Goal: Use online tool/utility: Utilize a website feature to perform a specific function

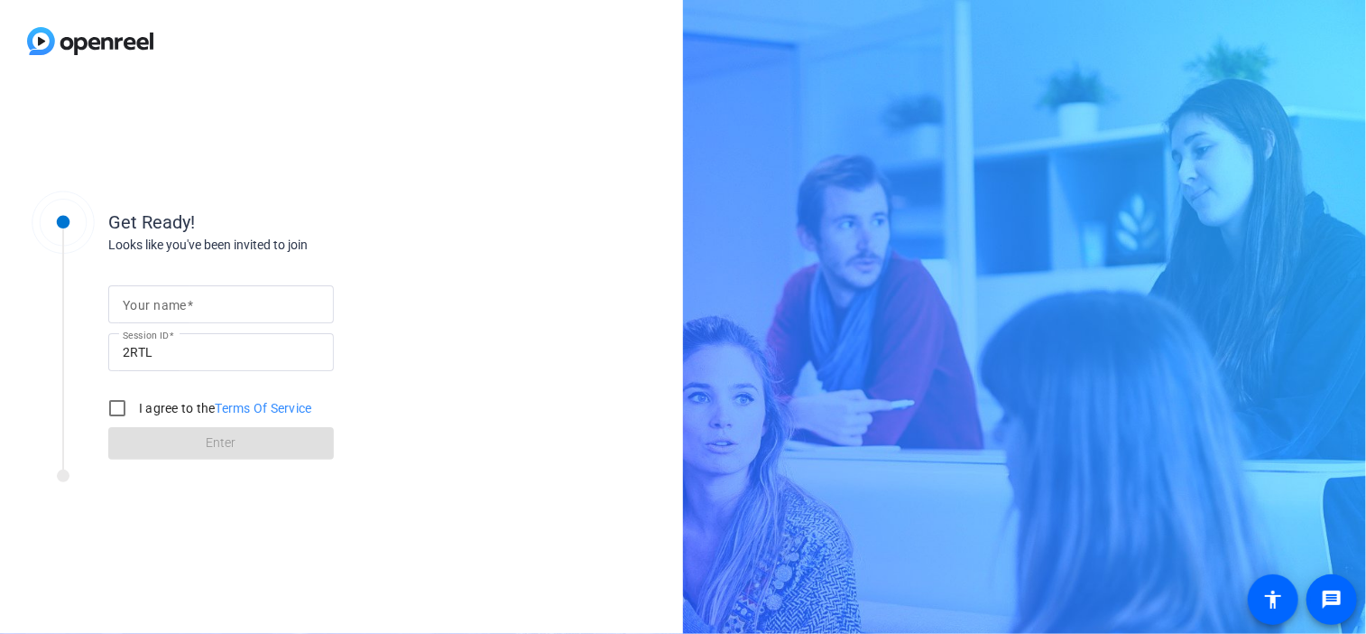
click at [206, 298] on input "Your name" at bounding box center [221, 304] width 197 height 22
type input "[PERSON_NAME]"
click at [114, 411] on input "I agree to the Terms Of Service" at bounding box center [117, 408] width 36 height 36
checkbox input "true"
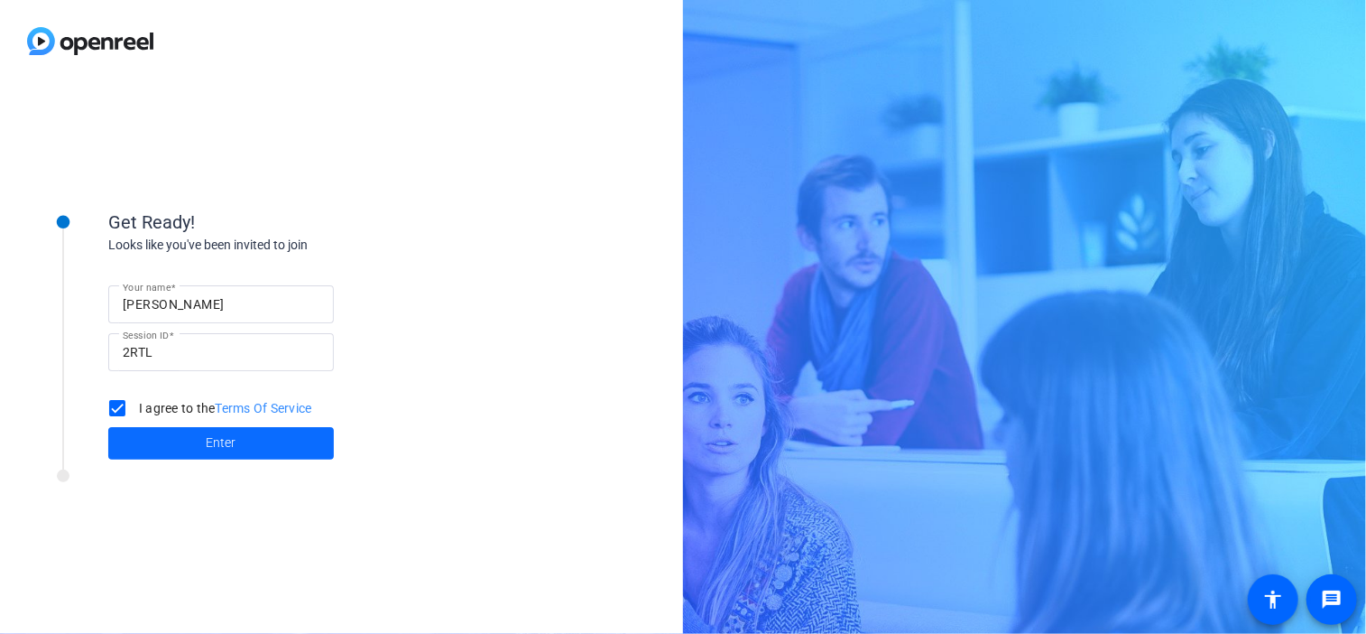
click at [217, 431] on span at bounding box center [221, 443] width 226 height 43
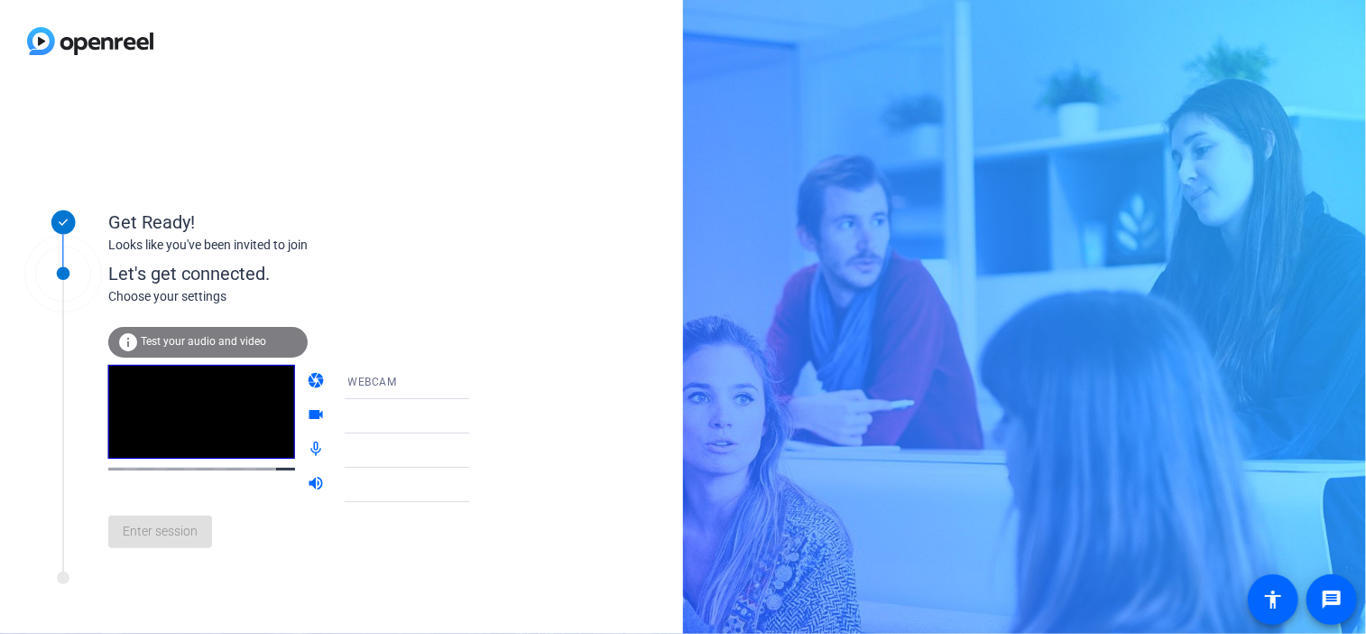
click at [162, 547] on div "Enter session" at bounding box center [307, 532] width 398 height 60
click at [206, 341] on span "Test your audio and video" at bounding box center [203, 341] width 125 height 13
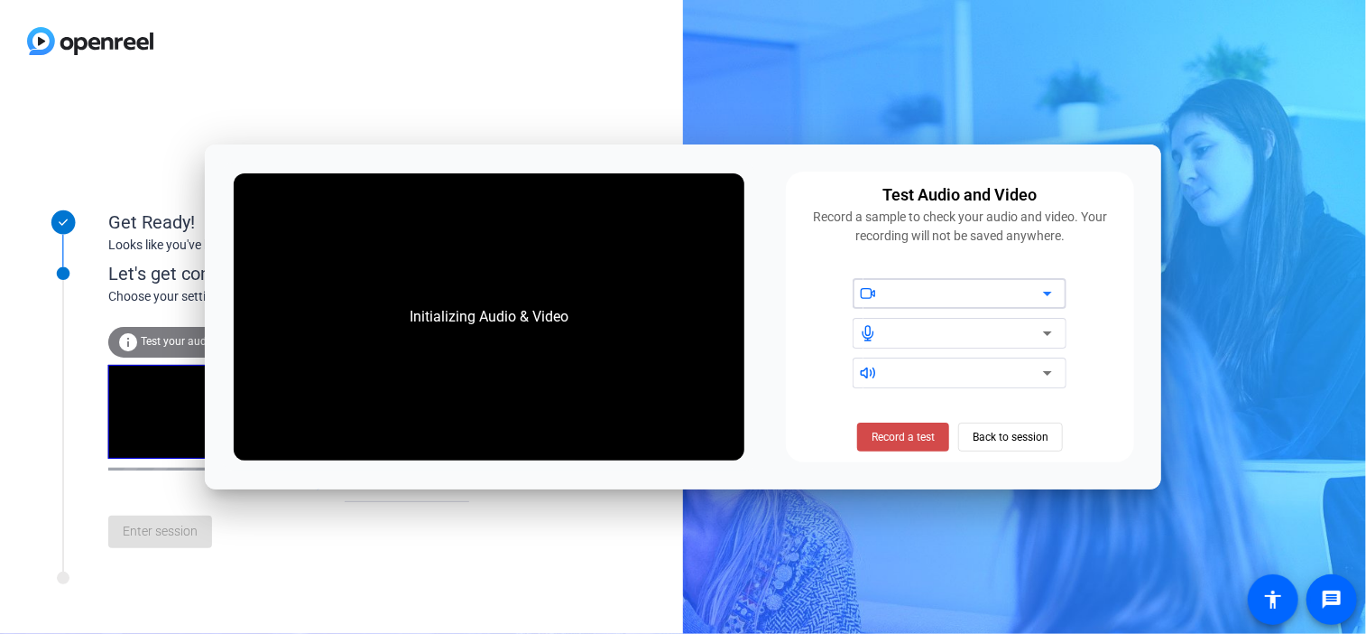
click at [914, 439] on span "Record a test" at bounding box center [903, 437] width 63 height 16
click at [914, 439] on span "Stop Testing (6s)" at bounding box center [903, 437] width 82 height 16
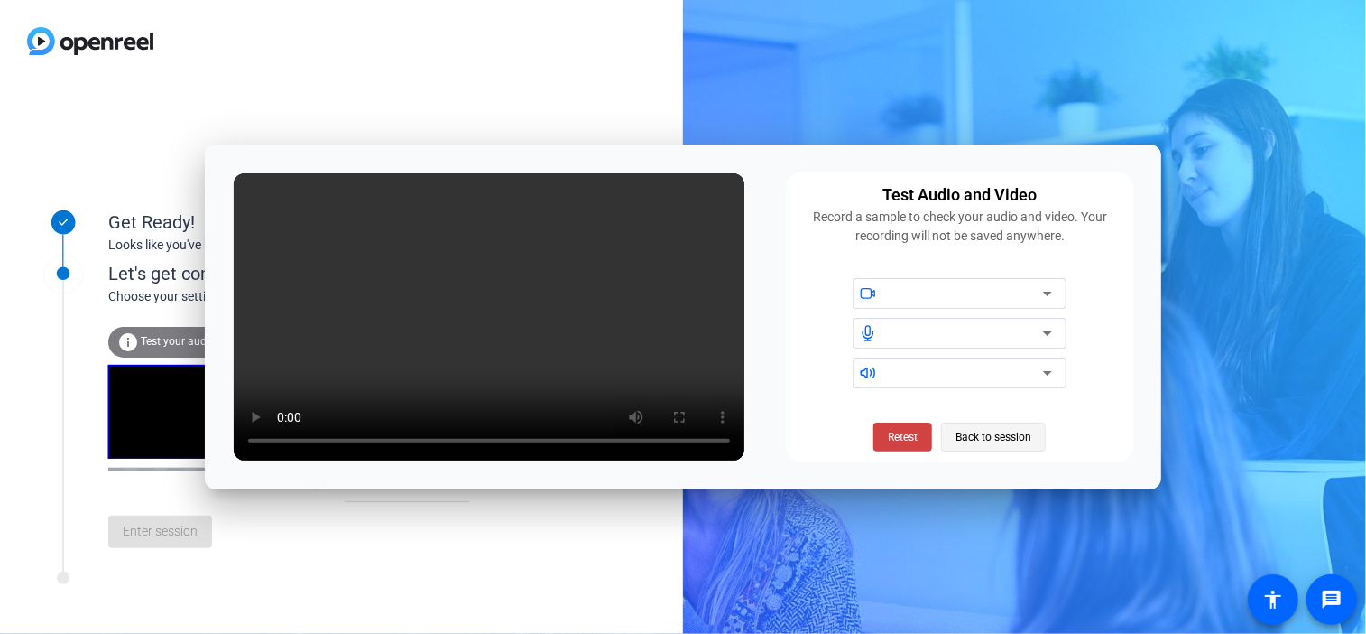
click at [992, 432] on span "Back to session" at bounding box center [994, 437] width 76 height 34
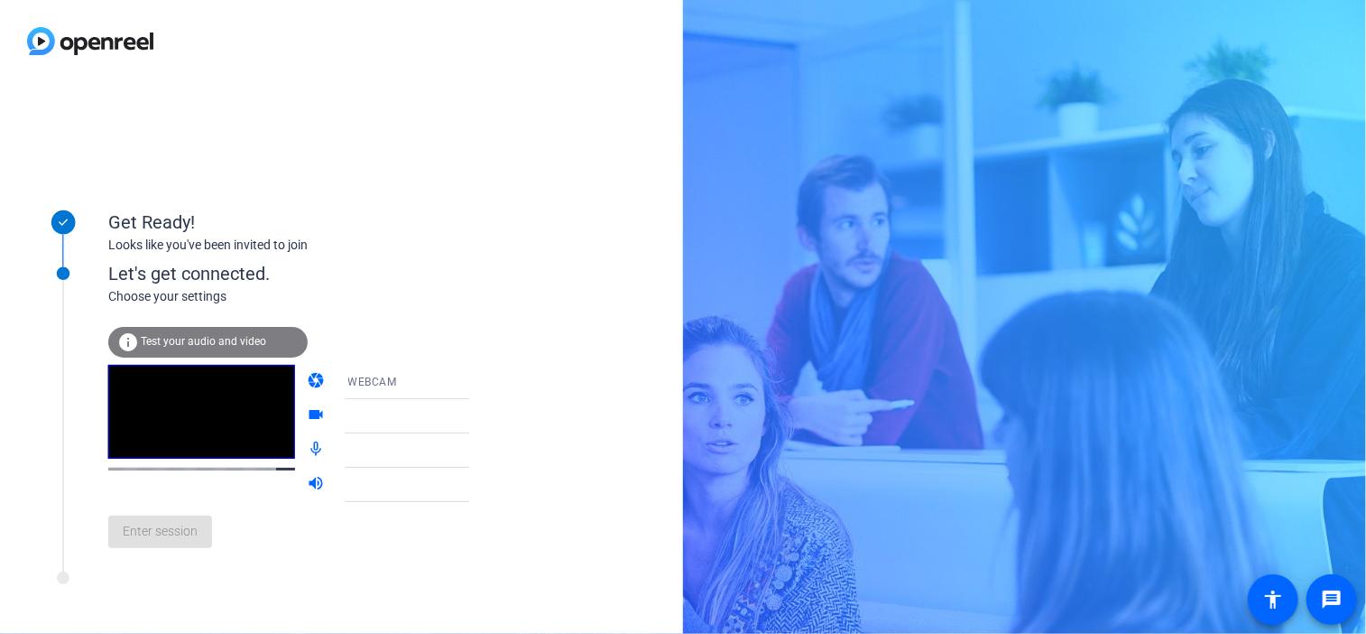
click at [187, 550] on div "Enter session" at bounding box center [307, 532] width 398 height 60
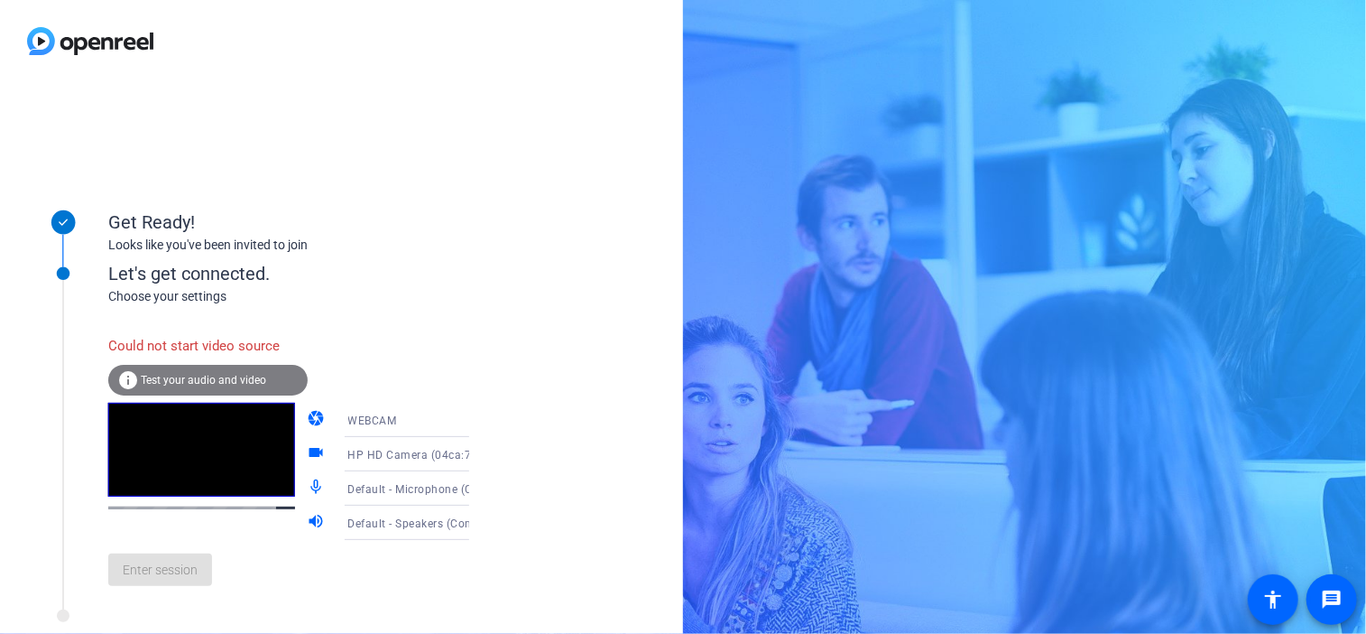
click at [191, 588] on div "Enter session" at bounding box center [307, 570] width 398 height 60
click at [181, 585] on div "Enter session" at bounding box center [307, 570] width 398 height 60
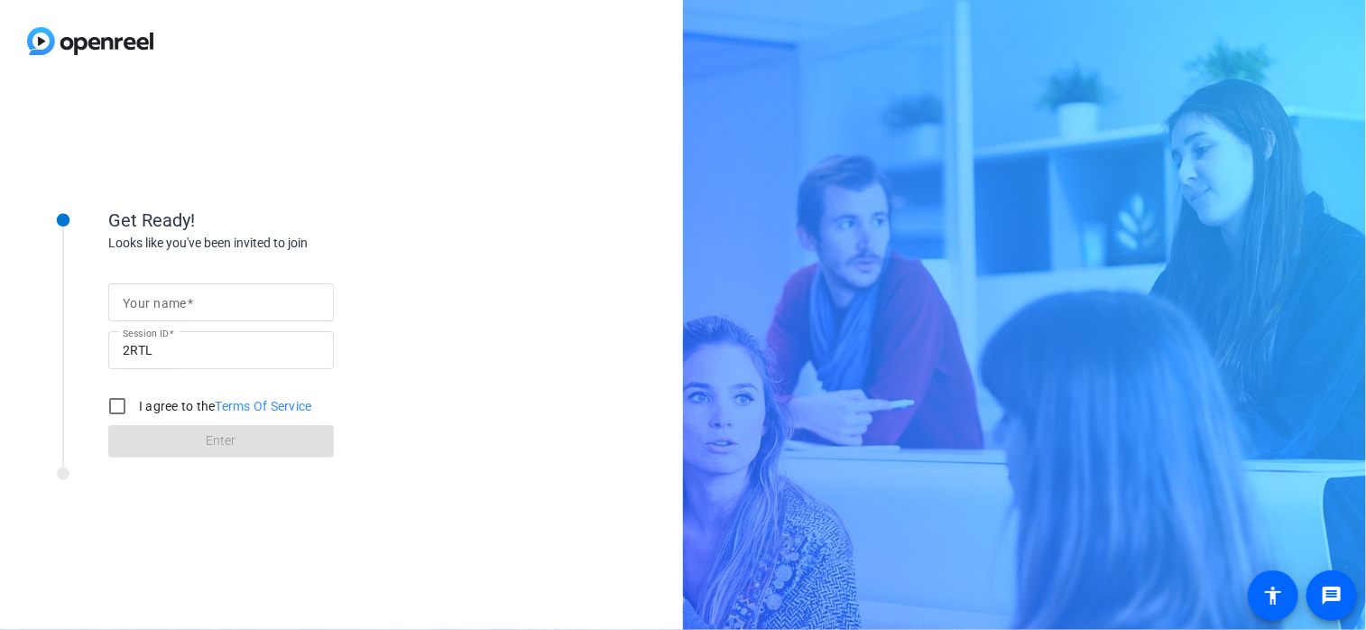
click at [263, 311] on input "Your name" at bounding box center [221, 303] width 197 height 22
type input "[PERSON_NAME]"
click at [107, 409] on input "I agree to the Terms Of Service" at bounding box center [117, 406] width 36 height 36
checkbox input "true"
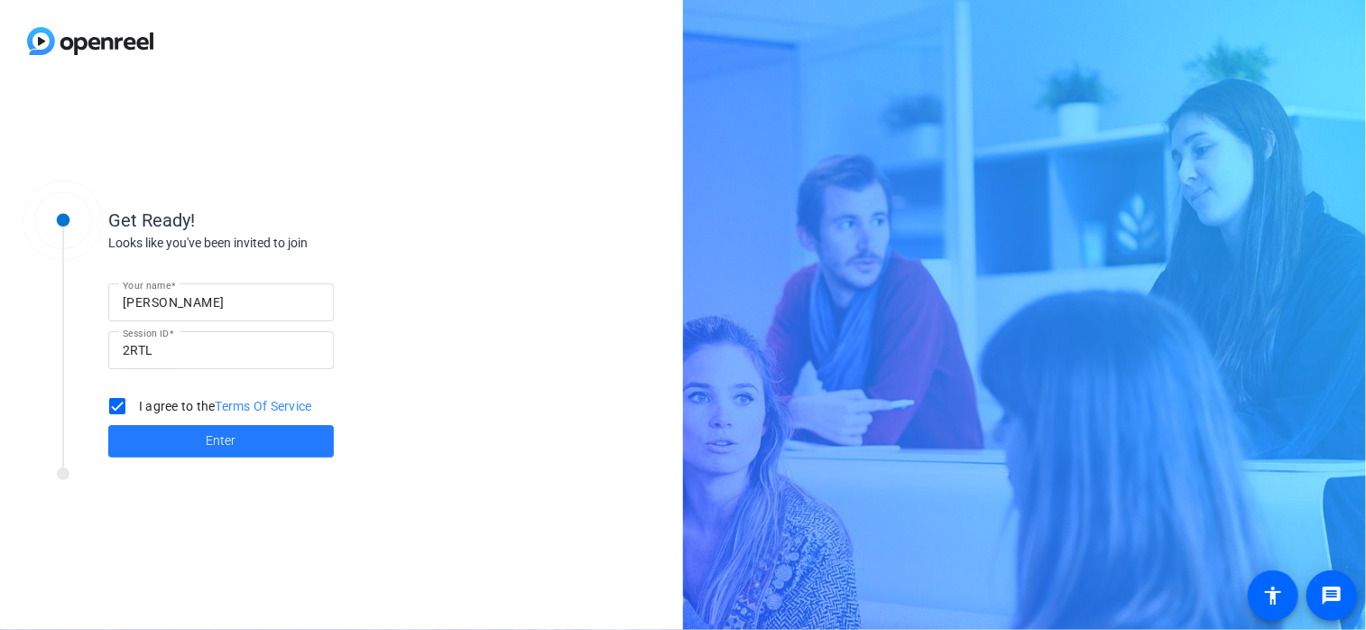
click at [183, 431] on span at bounding box center [221, 441] width 226 height 43
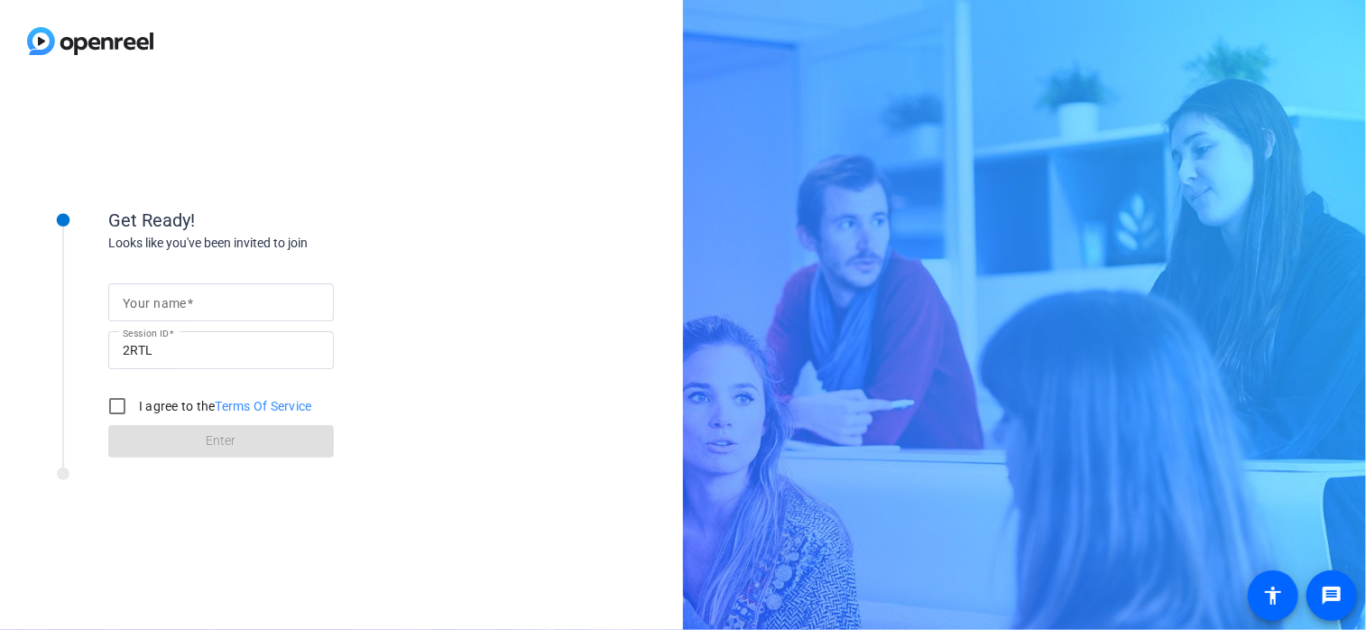
click at [191, 304] on span at bounding box center [190, 303] width 6 height 14
click at [191, 304] on input "Your name" at bounding box center [221, 303] width 197 height 22
type input "[PERSON_NAME]"
click at [109, 411] on input "I agree to the Terms Of Service" at bounding box center [117, 406] width 36 height 36
checkbox input "true"
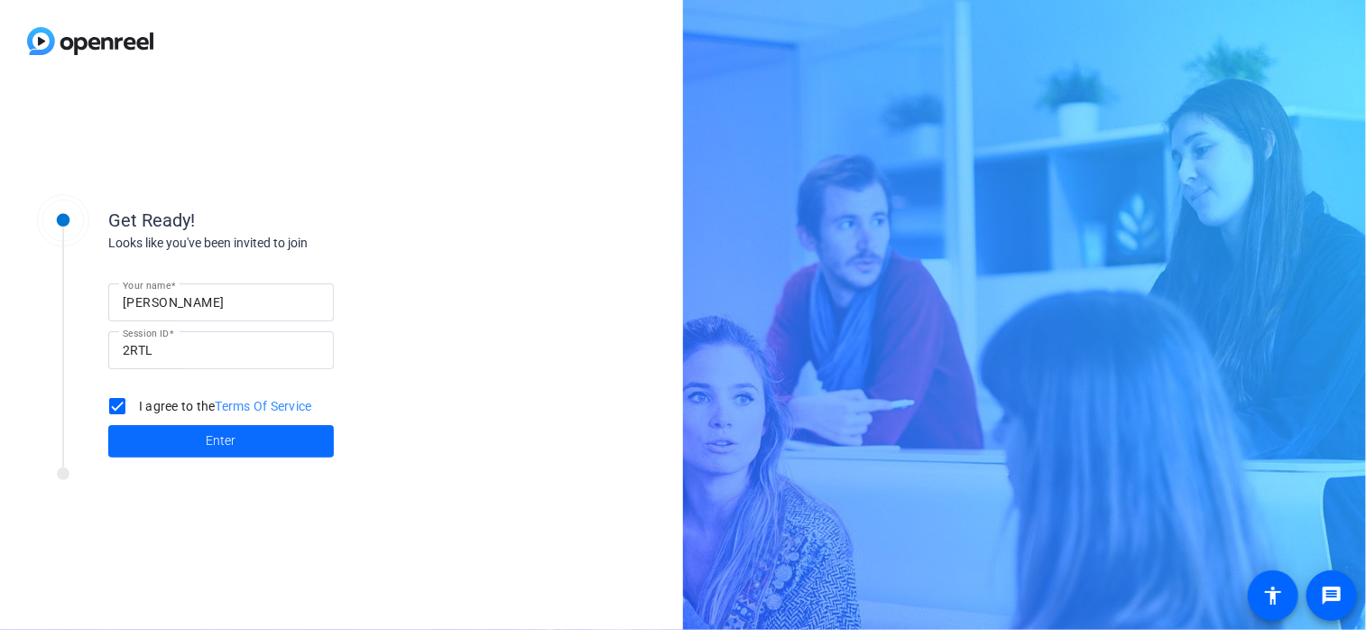
click at [220, 449] on span "Enter" at bounding box center [222, 440] width 30 height 19
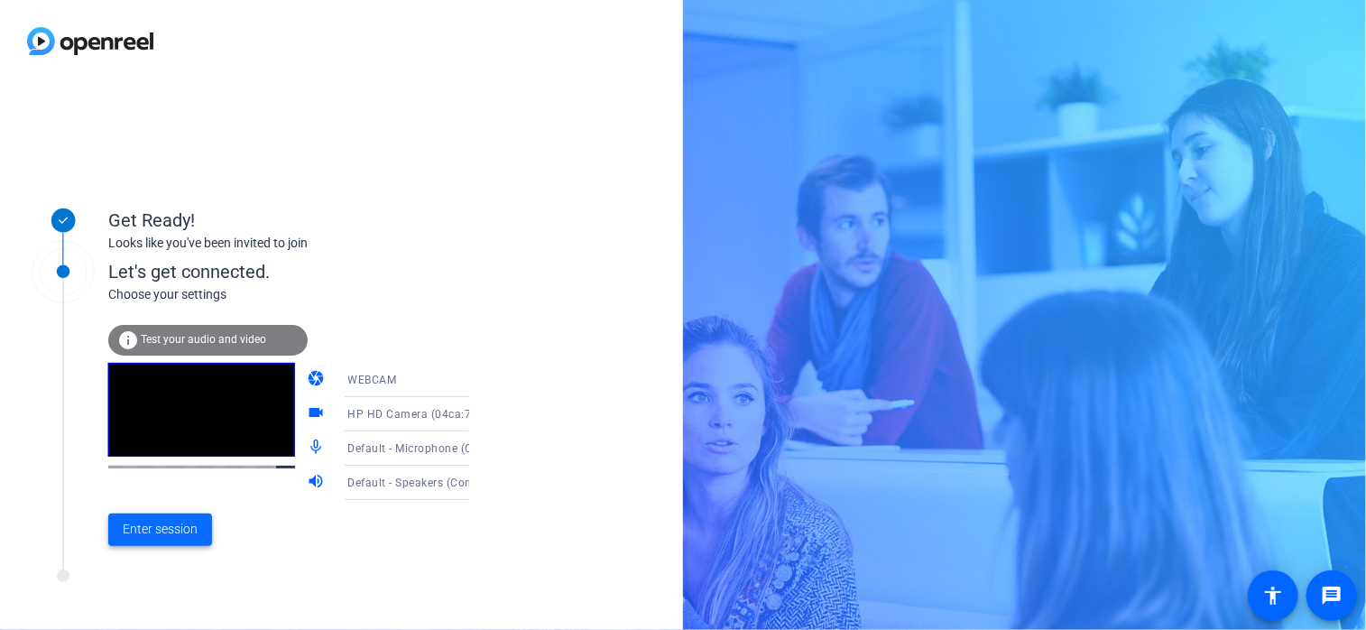
click at [163, 542] on span at bounding box center [160, 529] width 104 height 43
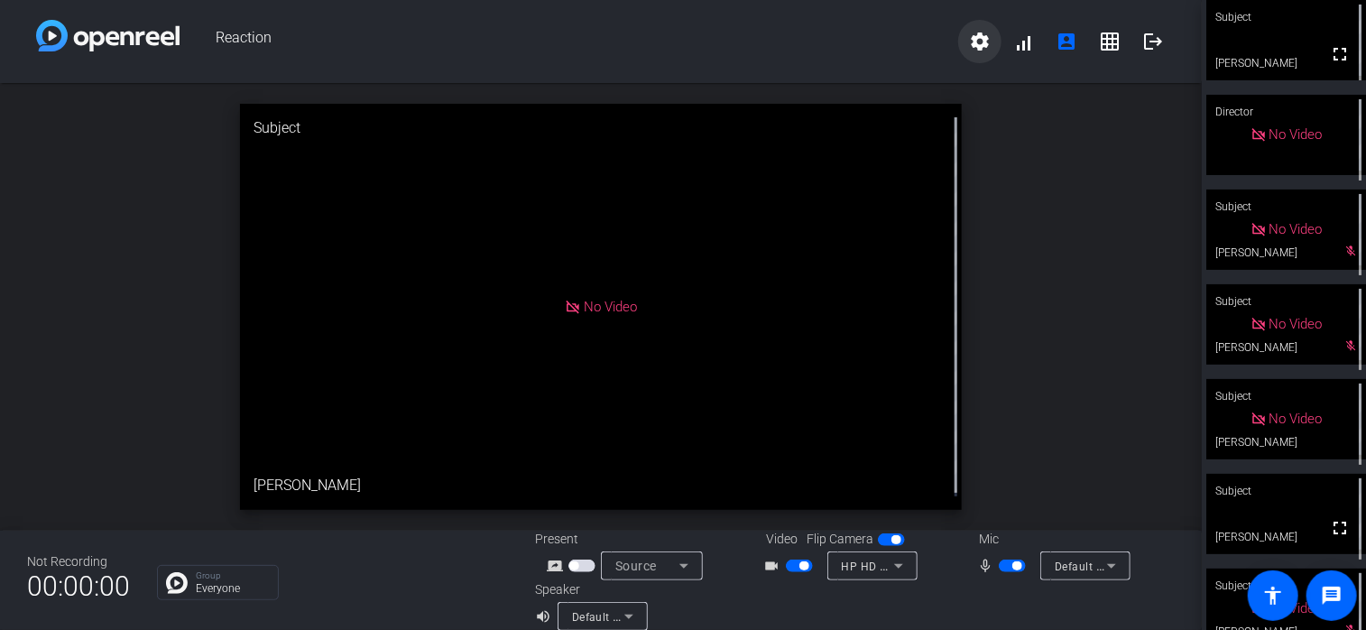
click at [980, 45] on mat-icon "settings" at bounding box center [980, 42] width 22 height 22
click at [988, 308] on div at bounding box center [683, 315] width 1366 height 630
click at [1101, 570] on icon at bounding box center [1112, 566] width 22 height 22
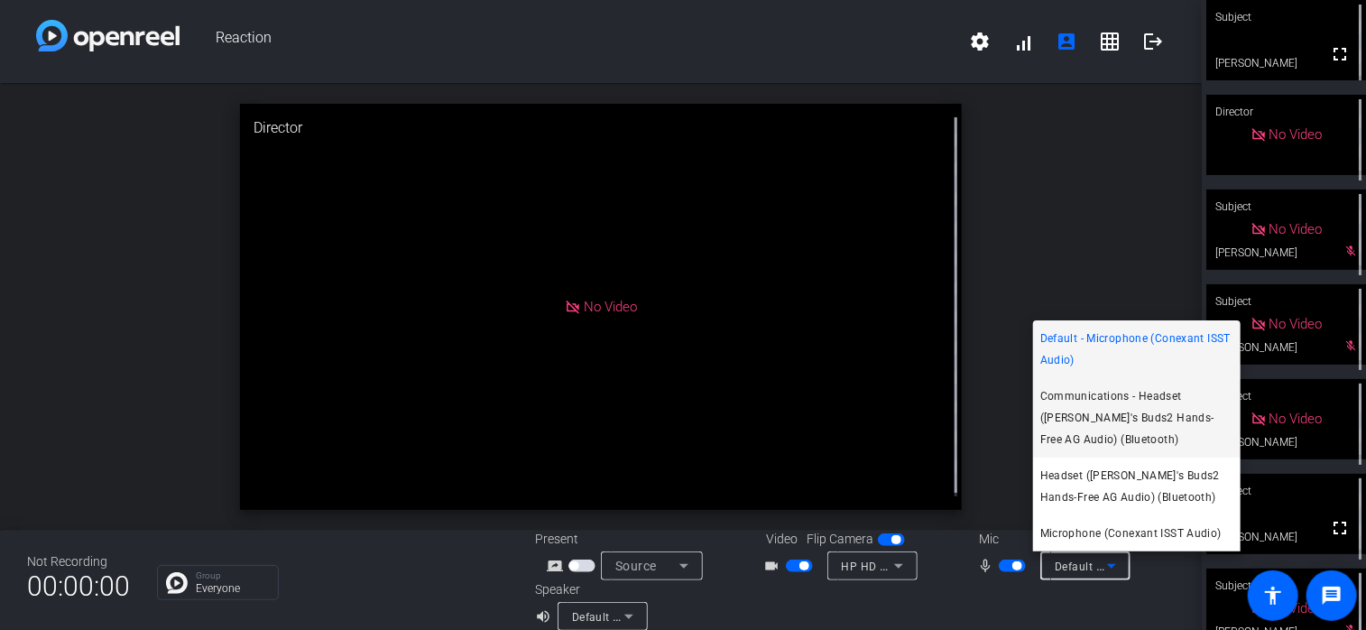
click at [1128, 428] on span "Communications - Headset (Mikela's Buds2 Hands-Free AG Audio) (Bluetooth)" at bounding box center [1137, 417] width 193 height 65
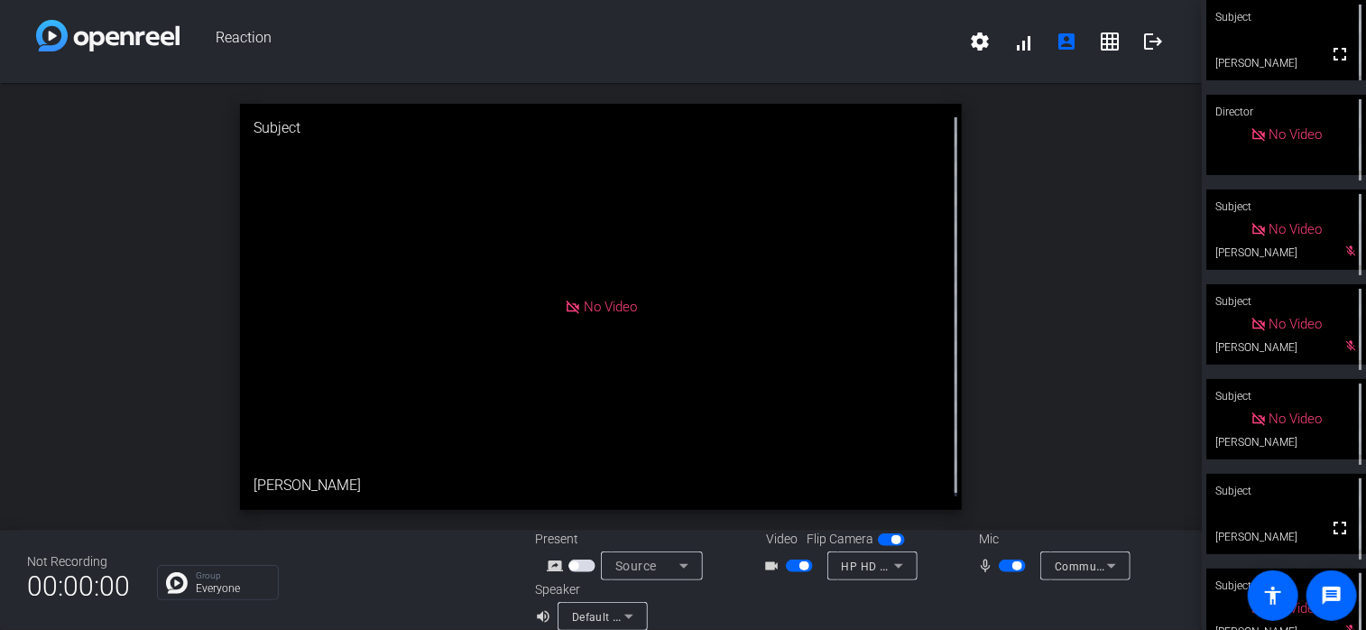
click at [1069, 570] on span "Communications - Headset (Mikela's Buds2 Hands-Free AG Audio) (Bluetooth)" at bounding box center [1288, 566] width 467 height 14
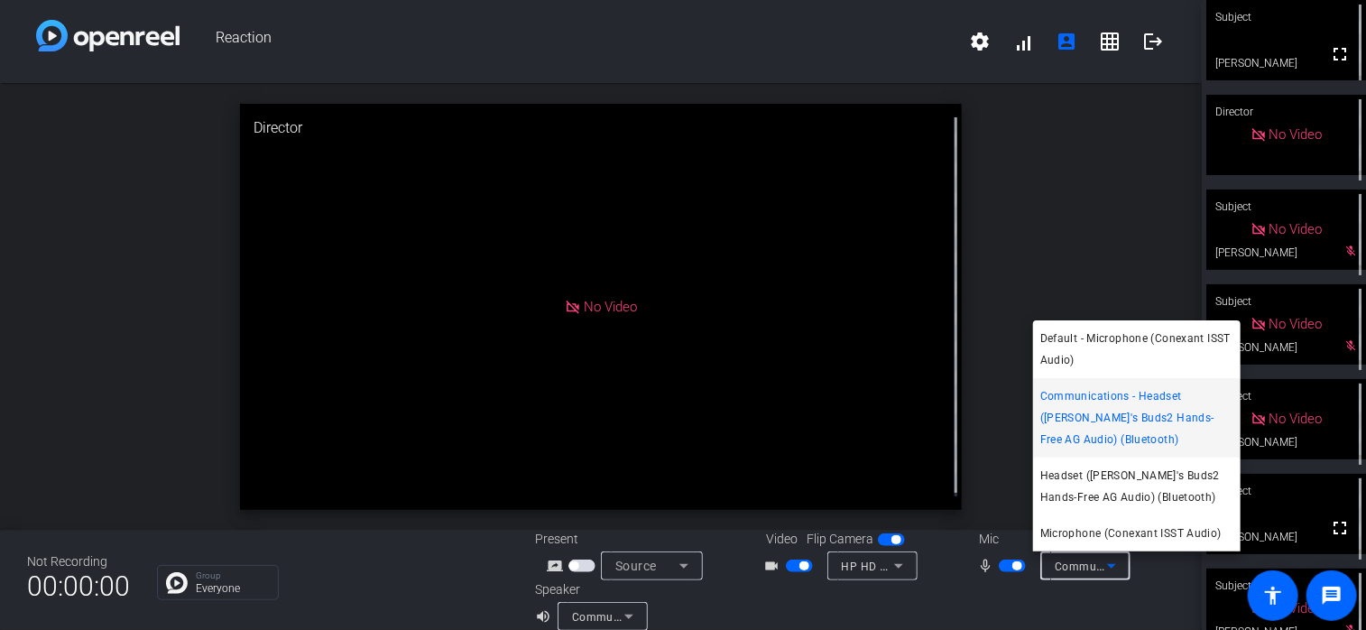
click at [1001, 597] on div at bounding box center [683, 315] width 1366 height 630
